Goal: Task Accomplishment & Management: Manage account settings

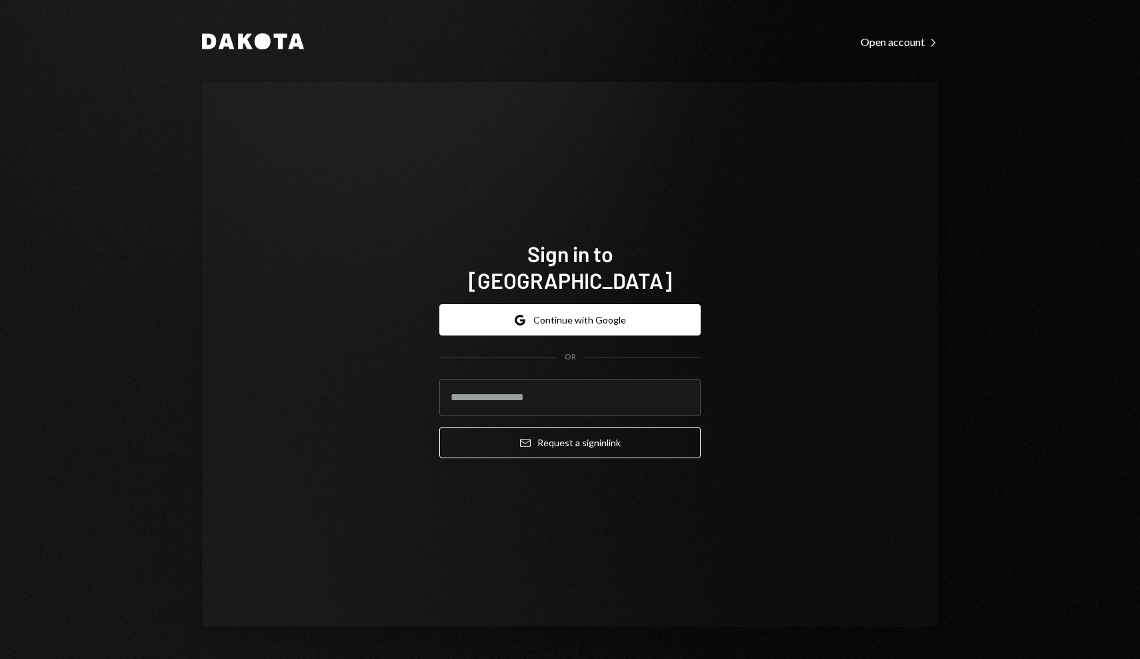
click at [0, 658] on com-1password-button at bounding box center [0, 659] width 0 height 0
type input "**********"
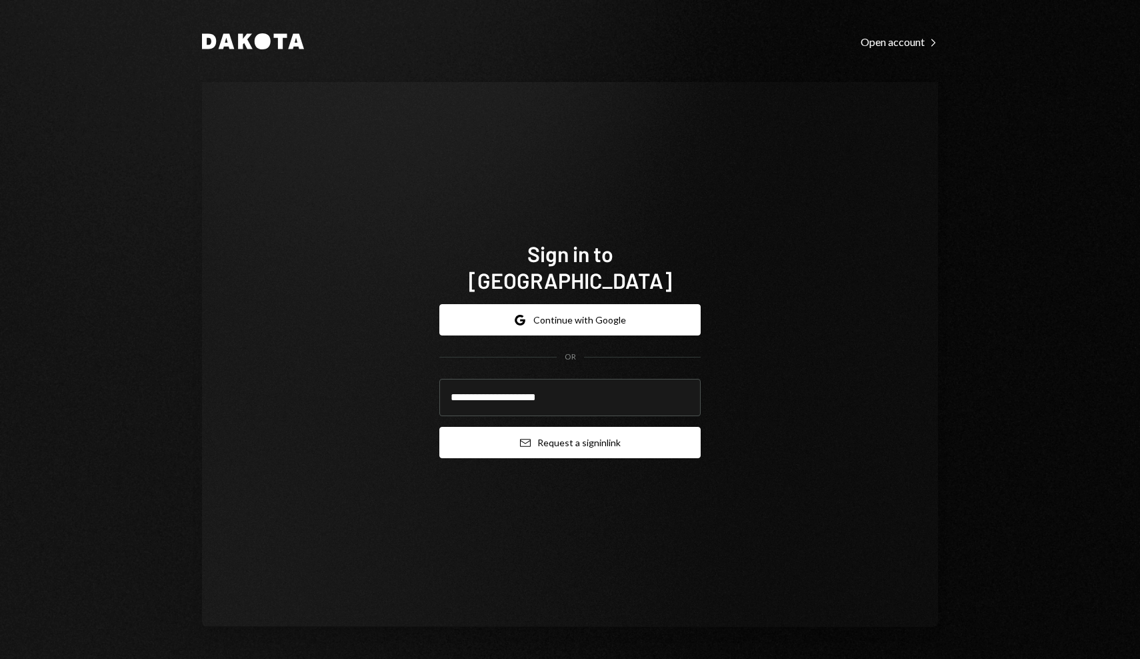
click at [578, 428] on button "Email Request a sign in link" at bounding box center [569, 442] width 261 height 31
